Goal: Answer question/provide support

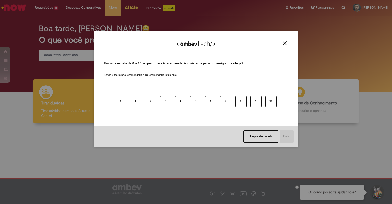
click at [283, 44] on img "Close" at bounding box center [285, 43] width 4 height 4
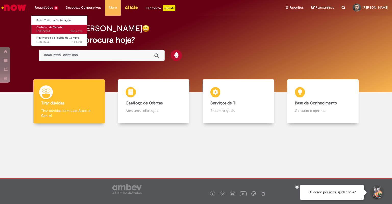
click at [61, 28] on span "Cadastro de Material" at bounding box center [50, 27] width 27 height 4
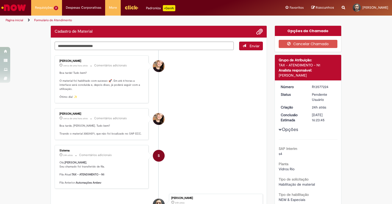
click at [180, 97] on li "Sabrina De Vasconcelos cerca de uma hora atrás cerca de uma hora atrás Comentár…" at bounding box center [159, 79] width 208 height 48
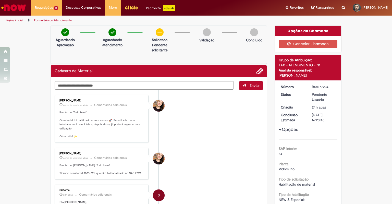
click at [204, 89] on textarea "Digite sua mensagem aqui..." at bounding box center [144, 85] width 179 height 9
type textarea "**********"
click at [247, 86] on button "Enviar" at bounding box center [251, 85] width 24 height 9
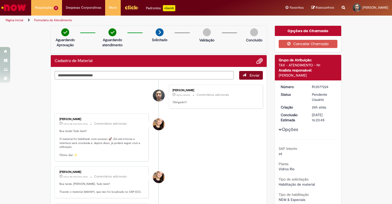
click at [247, 86] on div "Gabriel De Oliveira Peres Agora mesmo Agora mesmo Comentários adicionais Obriga…" at bounding box center [216, 96] width 91 height 21
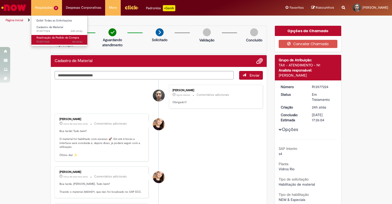
click at [58, 42] on span "4d atrás 4 dias atrás R13571365" at bounding box center [60, 42] width 46 height 4
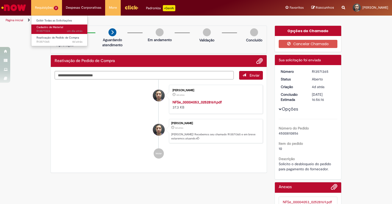
click at [53, 26] on span "Cadastro de Material" at bounding box center [50, 27] width 27 height 4
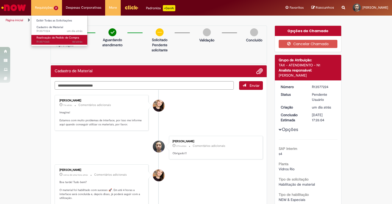
click at [59, 36] on link "Reativação de Pedido de Compra 4d atrás 4 dias atrás R13571365" at bounding box center [59, 39] width 56 height 9
click at [59, 40] on span "4d atrás 4 dias atrás R13571365" at bounding box center [60, 42] width 46 height 4
